Goal: Task Accomplishment & Management: Manage account settings

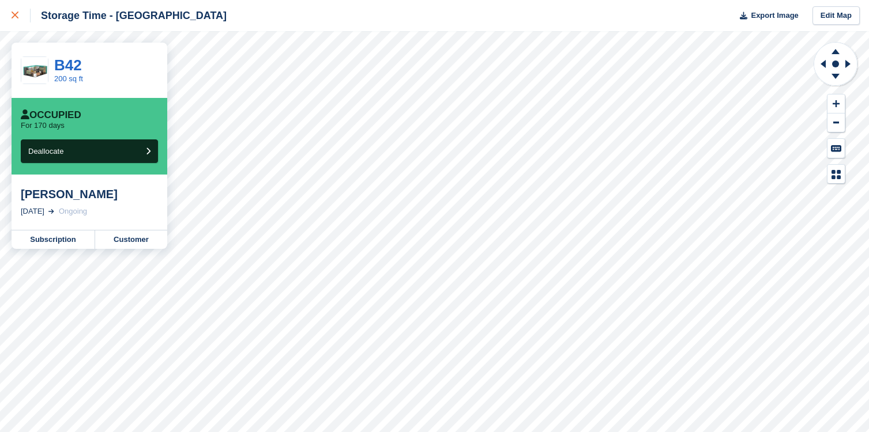
click at [18, 12] on icon at bounding box center [15, 15] width 7 height 7
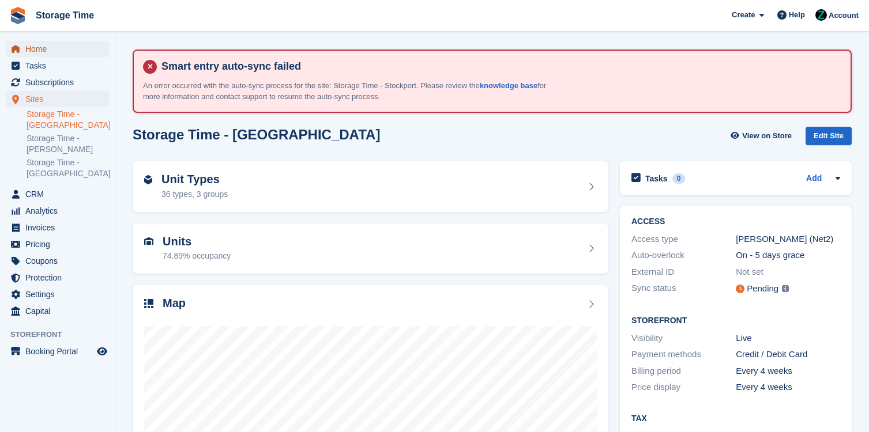
click at [61, 47] on span "Home" at bounding box center [59, 49] width 69 height 16
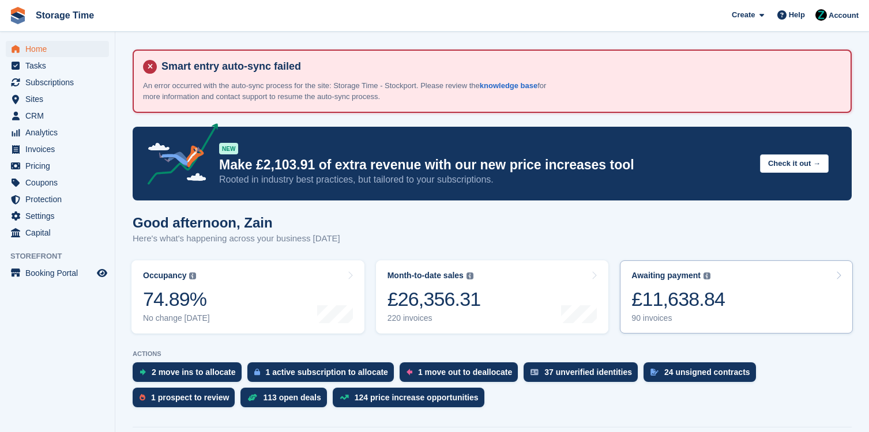
click at [696, 299] on div "£11,638.84" at bounding box center [677, 300] width 93 height 24
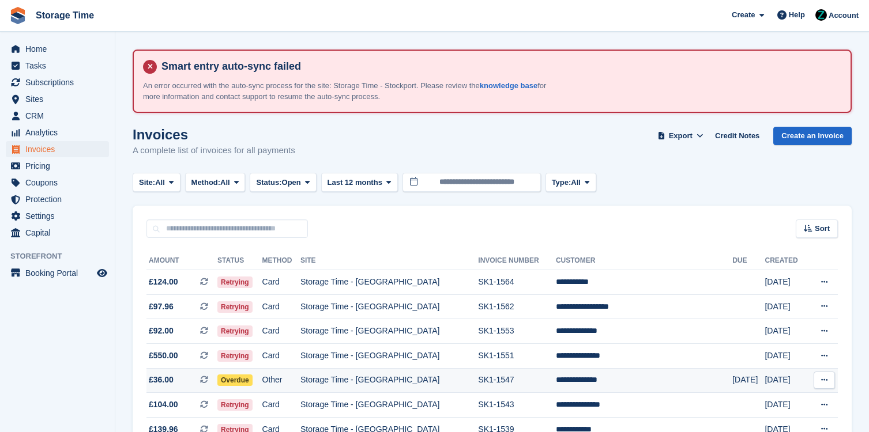
scroll to position [13, 0]
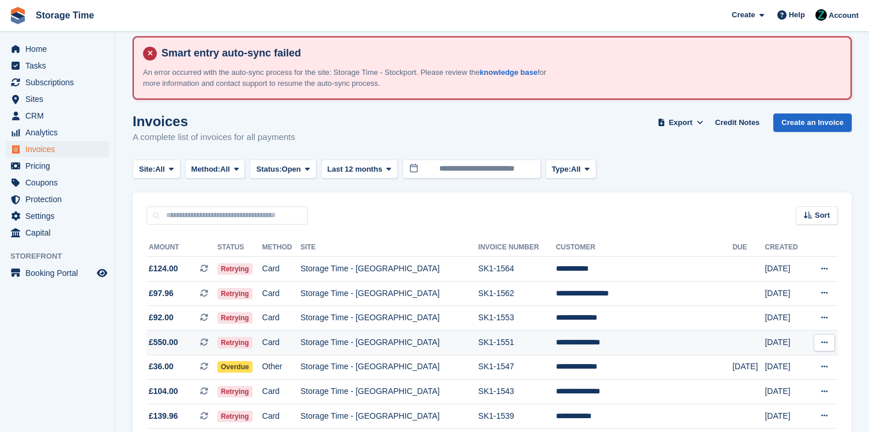
click at [668, 338] on td "**********" at bounding box center [644, 342] width 176 height 25
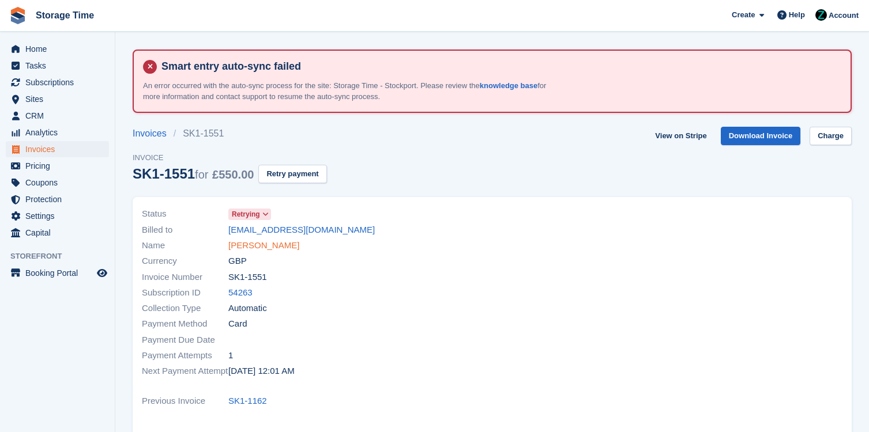
click at [251, 244] on link "Elliot gajewski" at bounding box center [263, 245] width 71 height 13
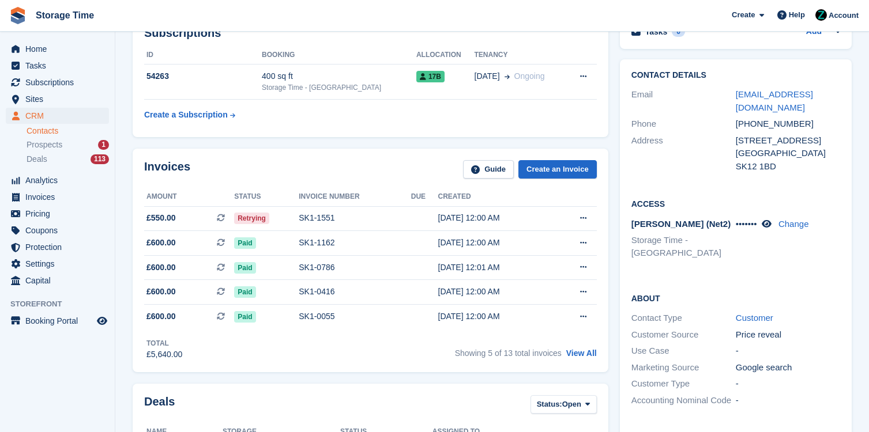
scroll to position [248, 0]
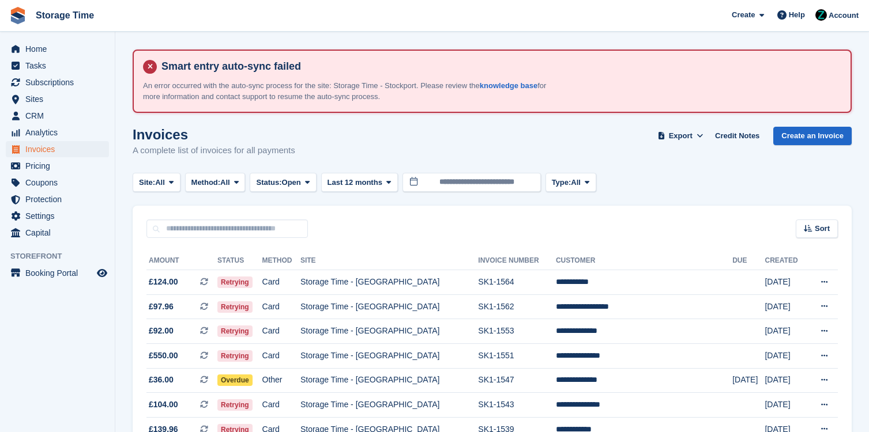
scroll to position [13, 0]
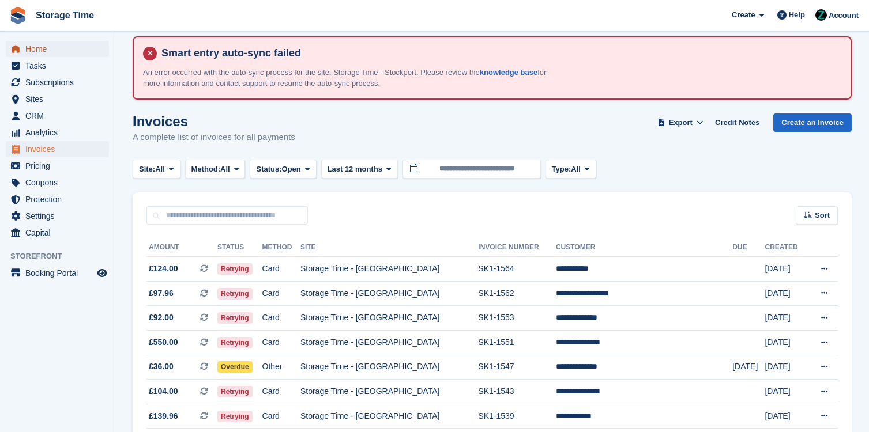
click at [28, 47] on span "Home" at bounding box center [59, 49] width 69 height 16
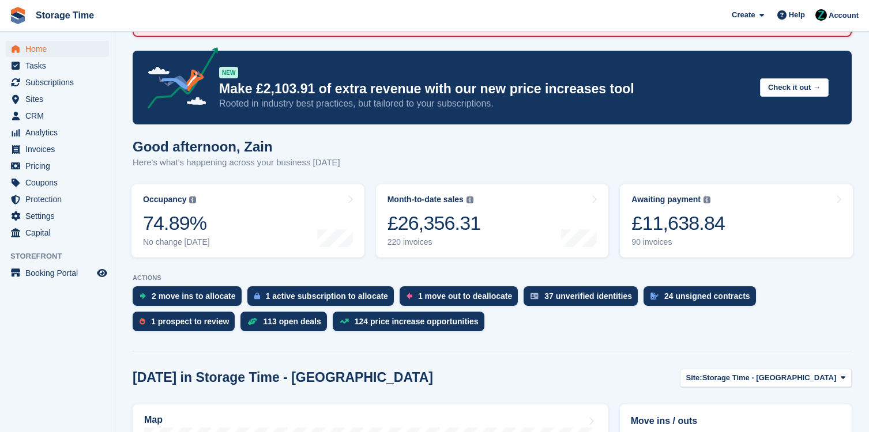
scroll to position [224, 0]
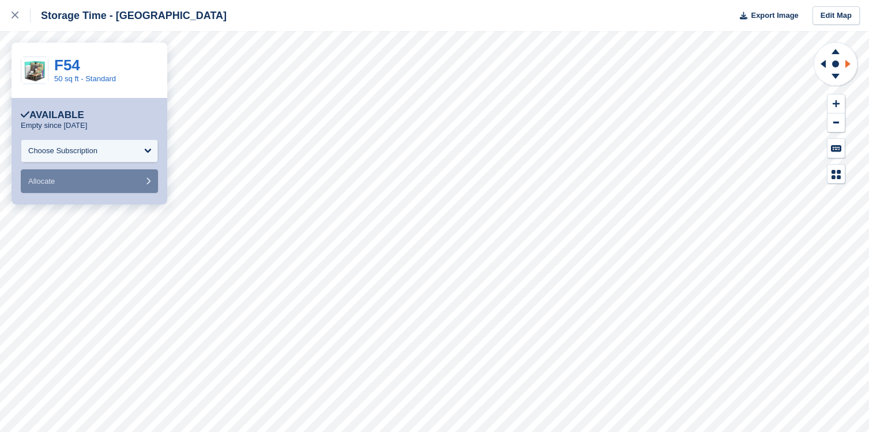
click at [847, 65] on icon at bounding box center [847, 64] width 5 height 8
click at [847, 66] on icon at bounding box center [847, 64] width 5 height 8
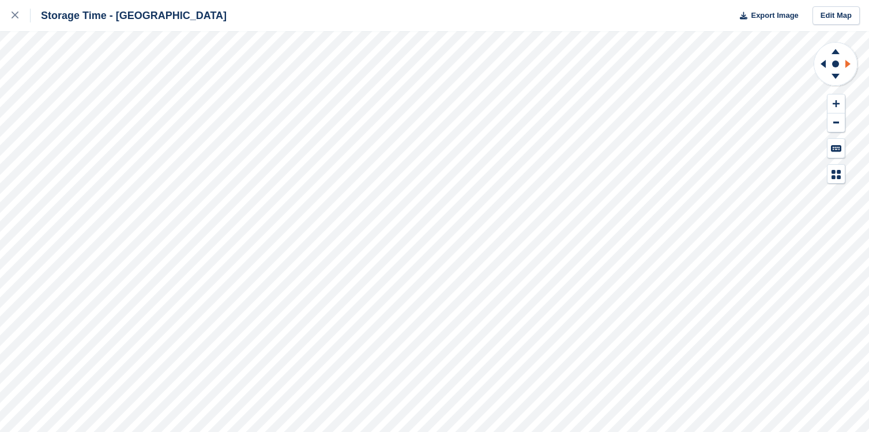
click at [847, 66] on g at bounding box center [849, 64] width 14 height 30
click at [822, 65] on icon at bounding box center [822, 64] width 5 height 8
click at [837, 75] on icon at bounding box center [835, 76] width 8 height 5
click at [837, 74] on icon at bounding box center [835, 76] width 8 height 5
